Goal: Information Seeking & Learning: Learn about a topic

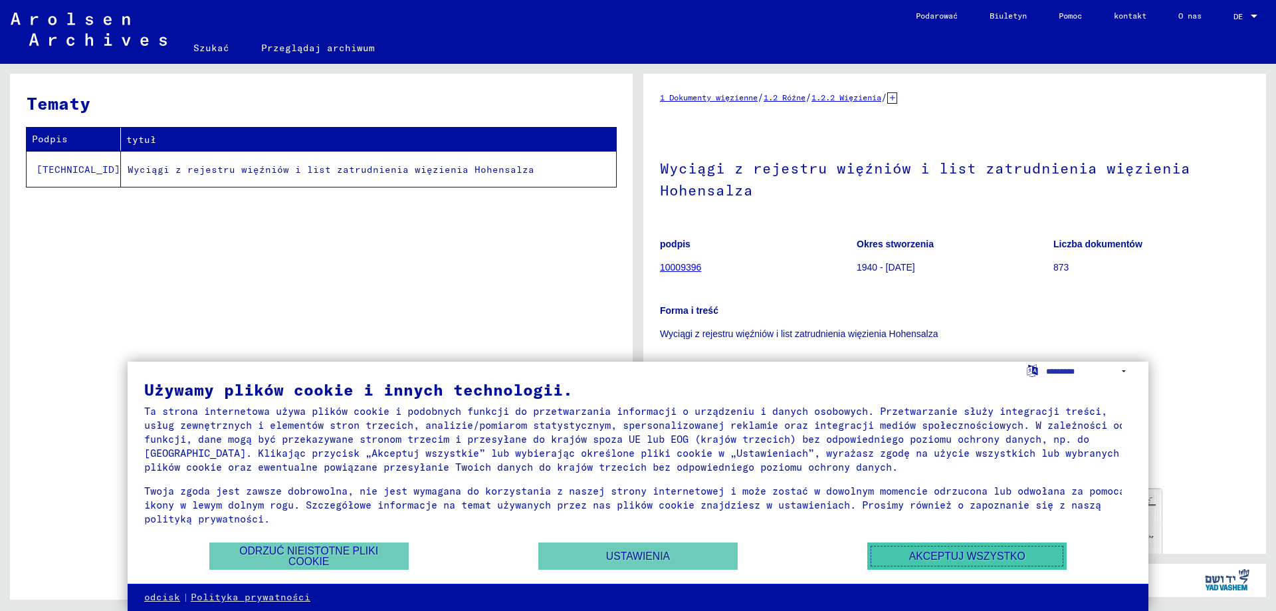
click at [911, 547] on button "Akceptuj wszystko" at bounding box center [966, 555] width 199 height 27
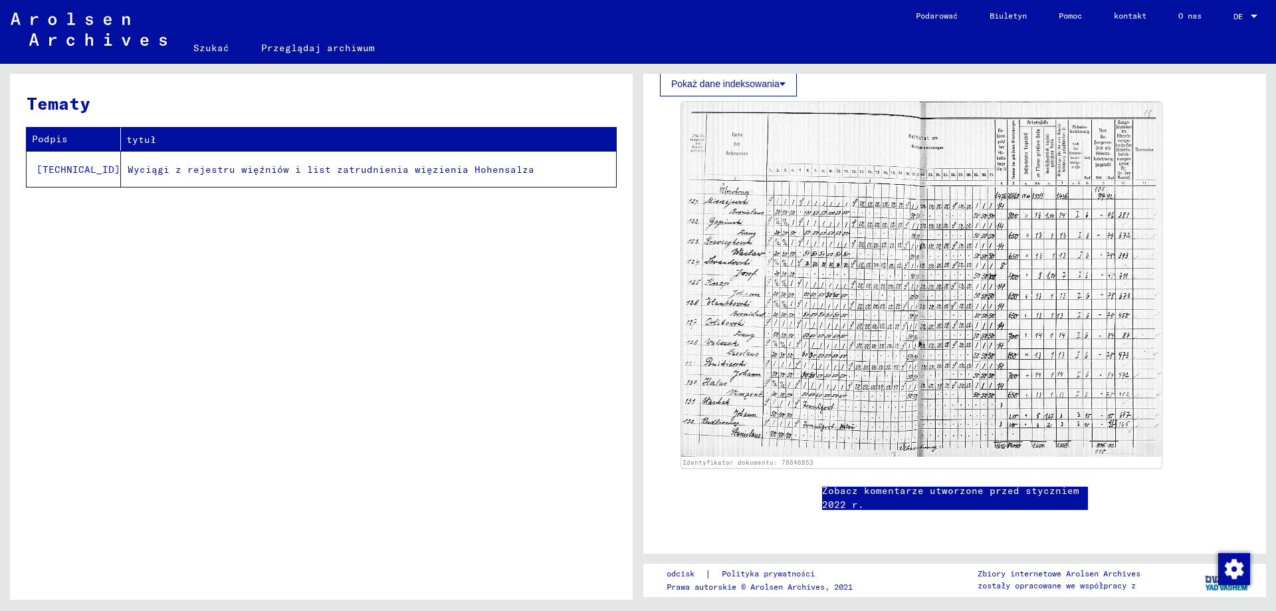
scroll to position [401, 0]
drag, startPoint x: 1276, startPoint y: 364, endPoint x: 1276, endPoint y: 304, distance: 59.8
click at [1276, 304] on div "1 Dokumenty więzienne / 1.2 Różne / 1.2.2 Więzienia / [TECHNICAL_ID] Wymień gru…" at bounding box center [958, 332] width 638 height 536
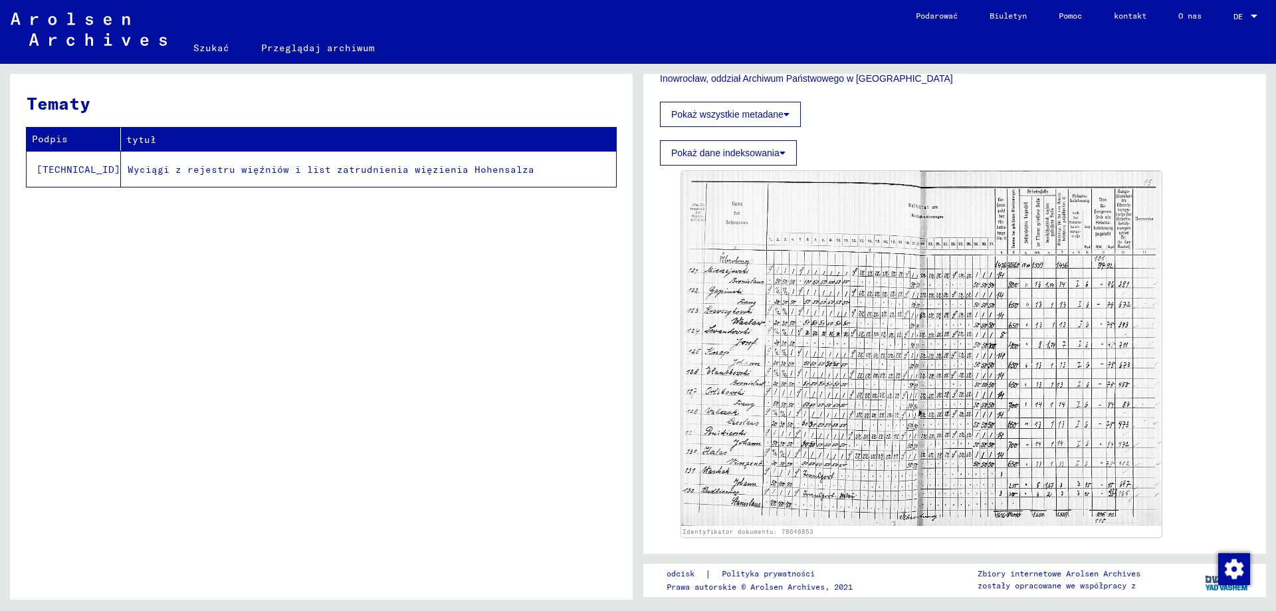
scroll to position [335, 0]
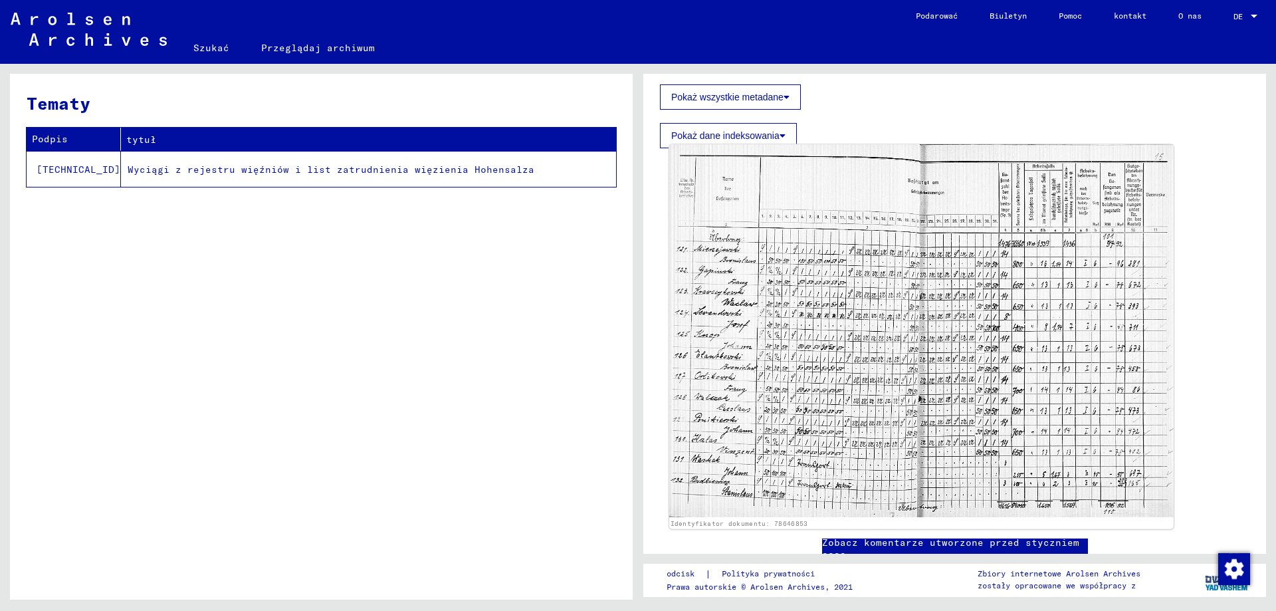
click at [953, 338] on img at bounding box center [921, 330] width 504 height 373
click at [953, 339] on img at bounding box center [921, 330] width 504 height 373
click at [940, 312] on img at bounding box center [921, 330] width 504 height 373
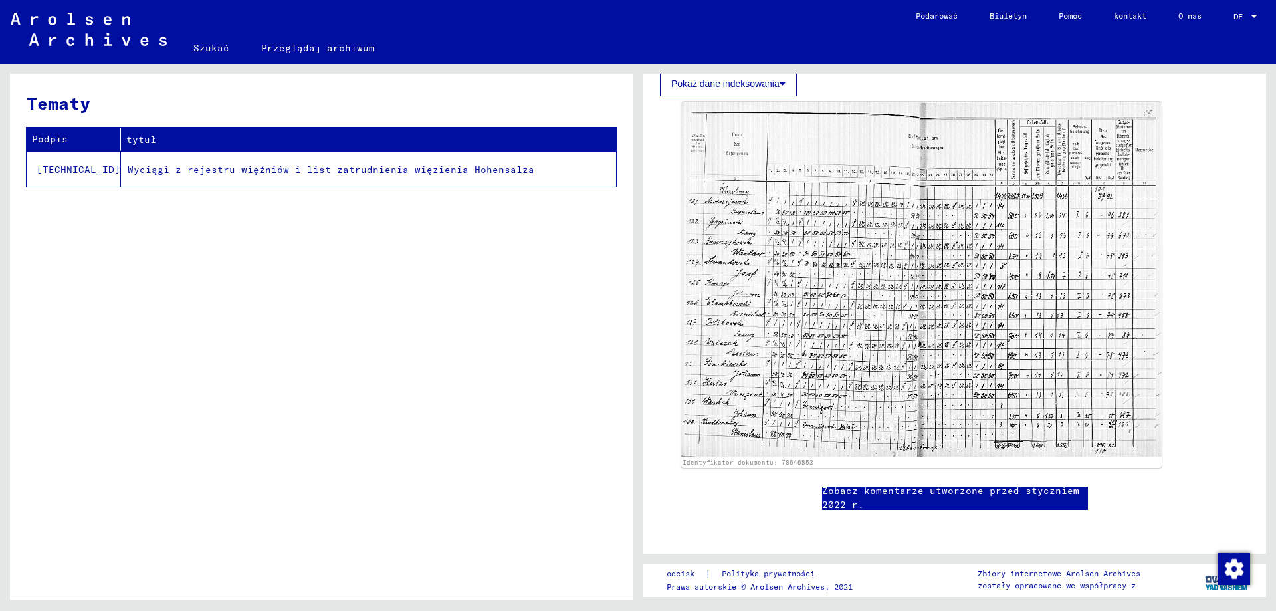
scroll to position [802, 0]
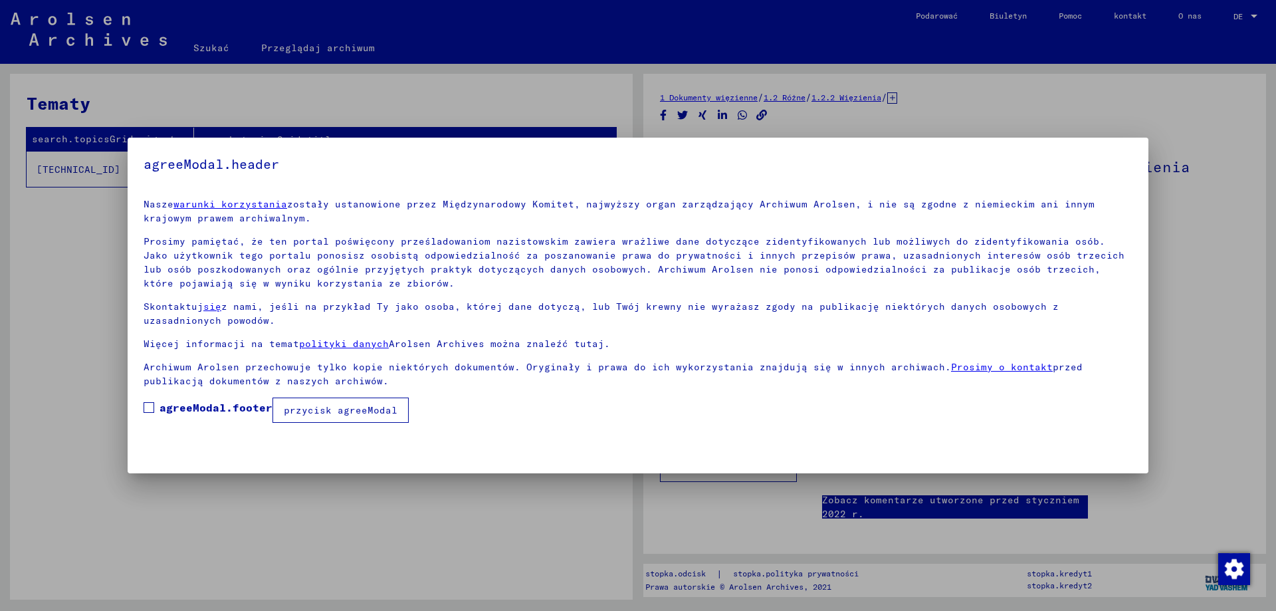
click at [540, 497] on div at bounding box center [638, 305] width 1276 height 611
click at [224, 405] on font "agreeModal.footer" at bounding box center [216, 407] width 113 height 13
click at [246, 499] on div at bounding box center [638, 305] width 1276 height 611
click at [319, 415] on font "przycisk agreeModal" at bounding box center [341, 410] width 114 height 12
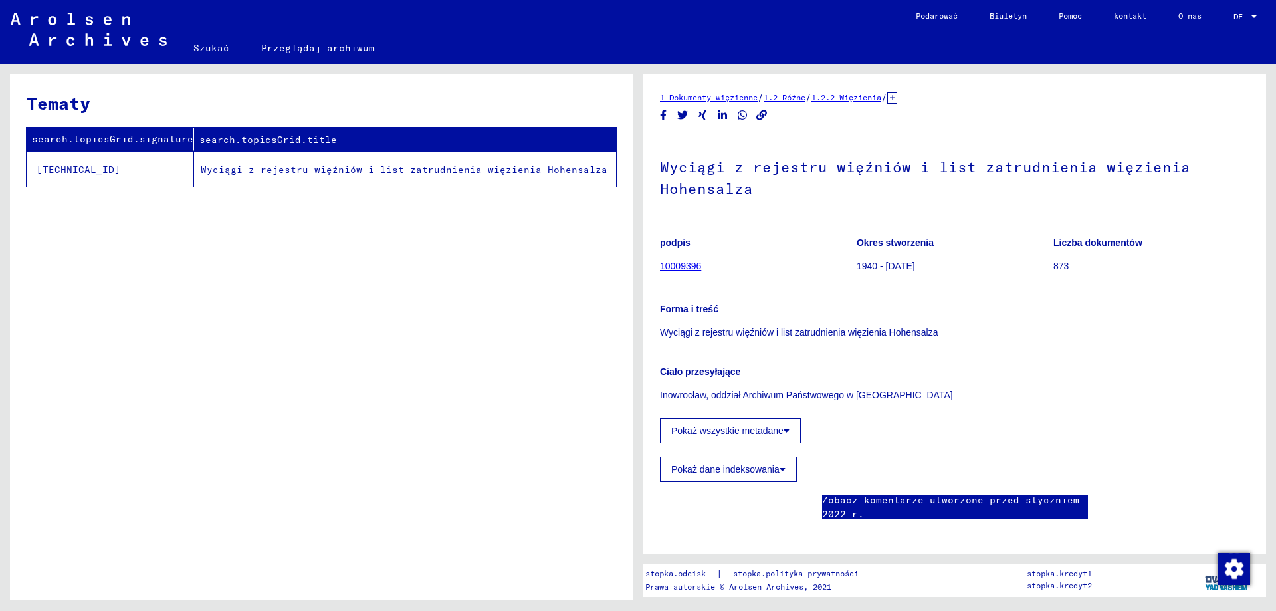
click at [766, 425] on button "Pokaż wszystkie metadane" at bounding box center [730, 430] width 141 height 25
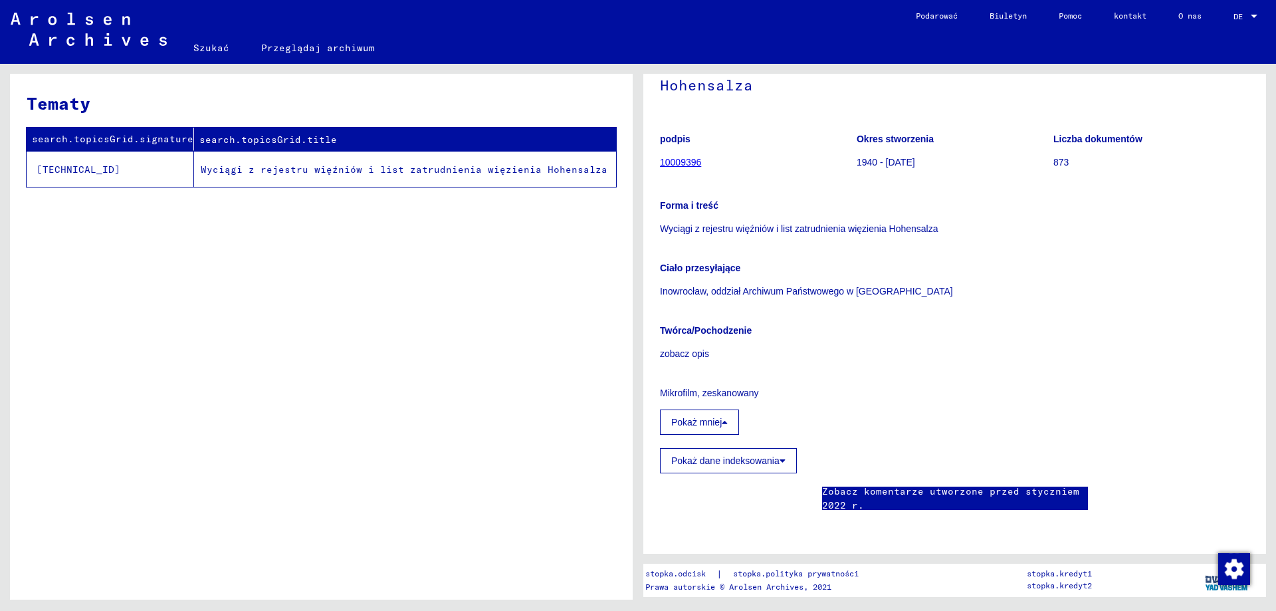
scroll to position [292, 0]
click at [782, 456] on icon at bounding box center [783, 460] width 6 height 9
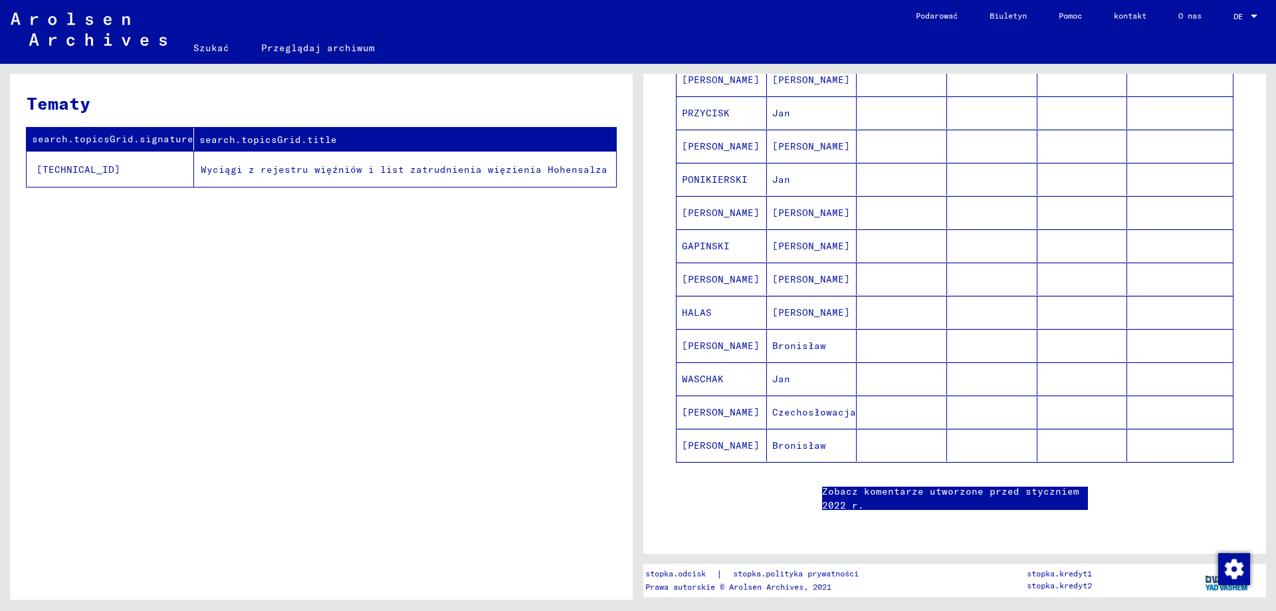
scroll to position [957, 0]
